Goal: Obtain resource: Download file/media

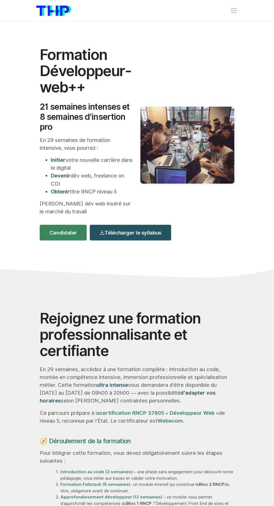
click at [148, 232] on link "Télécharger le syllabus" at bounding box center [130, 233] width 81 height 16
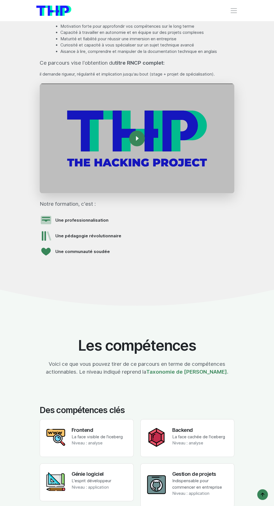
scroll to position [768, 0]
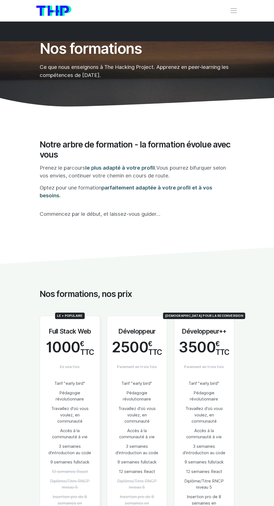
scroll to position [133, 0]
